Goal: Information Seeking & Learning: Learn about a topic

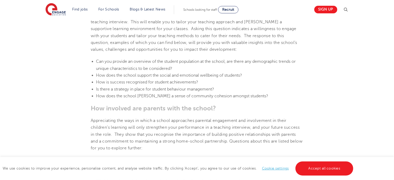
scroll to position [413, 0]
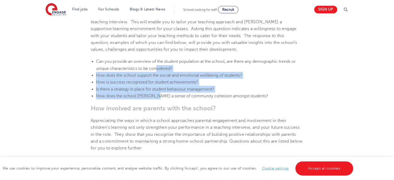
drag, startPoint x: 154, startPoint y: 102, endPoint x: 157, endPoint y: 78, distance: 23.8
click at [157, 78] on ul "Can you provide an overview of the student population at the school, are there …" at bounding box center [197, 78] width 213 height 41
click at [157, 78] on li "How does the school support the social and emotional wellbeing of students?" at bounding box center [199, 75] width 207 height 7
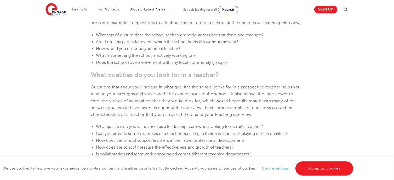
scroll to position [250, 0]
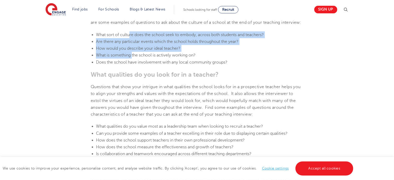
drag, startPoint x: 129, startPoint y: 38, endPoint x: 132, endPoint y: 62, distance: 25.0
click at [132, 58] on span "What is something the school is actively working on?" at bounding box center [146, 55] width 100 height 5
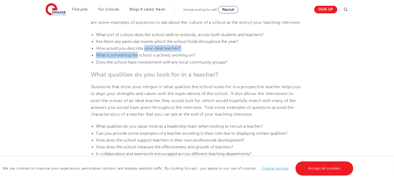
drag, startPoint x: 132, startPoint y: 62, endPoint x: 149, endPoint y: 58, distance: 17.0
click at [149, 58] on li "What is something the school is actively working on?" at bounding box center [199, 55] width 207 height 7
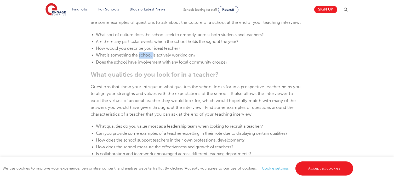
click at [149, 58] on li "What is something the school is actively working on?" at bounding box center [199, 55] width 207 height 7
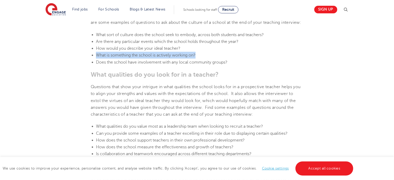
click at [149, 58] on li "What is something the school is actively working on?" at bounding box center [199, 55] width 207 height 7
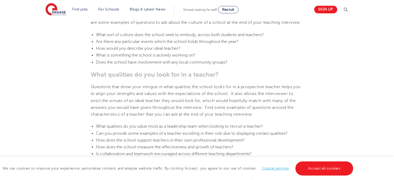
click at [153, 37] on span "What sort of culture does the school seek to embody, across both students and t…" at bounding box center [180, 34] width 168 height 5
